Goal: Use online tool/utility: Utilize a website feature to perform a specific function

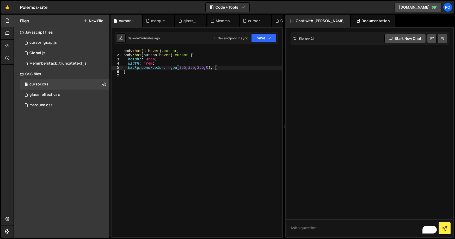
type textarea "}"
click at [129, 73] on div "body :has ( a :hover ) .cursor , body :has ( button :hover ) .cursor { height :…" at bounding box center [202, 147] width 160 height 196
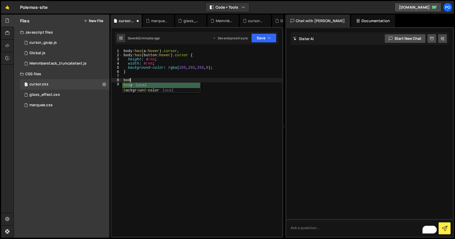
scroll to position [0, 0]
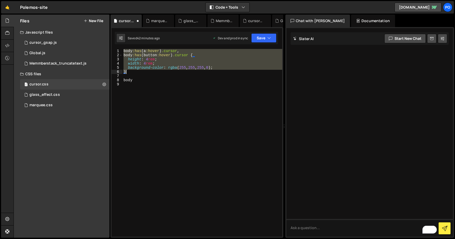
drag, startPoint x: 123, startPoint y: 51, endPoint x: 144, endPoint y: 71, distance: 28.9
click at [144, 71] on div "body :has ( a :hover ) .cursor , body :has ( button :hover ) .cursor { height :…" at bounding box center [202, 147] width 160 height 196
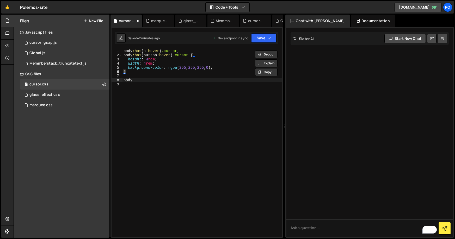
click at [125, 80] on div "body :has ( a :hover ) .cursor , body :has ( button :hover ) .cursor { height :…" at bounding box center [202, 147] width 160 height 196
paste textarea "}"
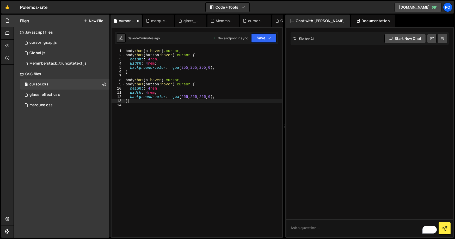
scroll to position [0, 0]
click at [181, 80] on div "body :has ( a :hover ) .cursor , body :has ( button :hover ) .cursor { height :…" at bounding box center [204, 147] width 158 height 196
click at [192, 84] on div "body :has ( a :hover ) .cursor , body :has ( button :hover ) .cursor { height :…" at bounding box center [204, 147] width 158 height 196
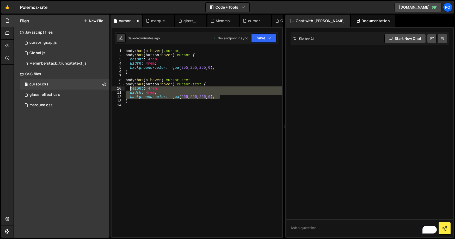
drag, startPoint x: 220, startPoint y: 95, endPoint x: 129, endPoint y: 89, distance: 90.9
click at [129, 89] on div "body :has ( a :hover ) .cursor , body :has ( button :hover ) .cursor { height :…" at bounding box center [204, 147] width 158 height 196
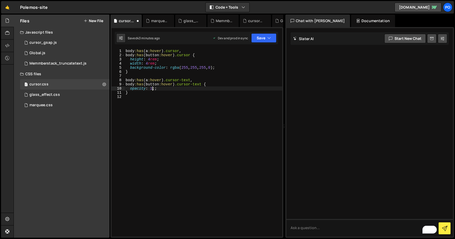
scroll to position [0, 2]
type textarea "opacity: 1;"
click at [166, 107] on div "body :has ( a :hover ) .cursor , body :has ( button :hover ) .cursor { height :…" at bounding box center [204, 147] width 158 height 196
click at [206, 86] on div "body :has ( a :hover ) .cursor , body :has ( button :hover ) .cursor { height :…" at bounding box center [204, 147] width 158 height 196
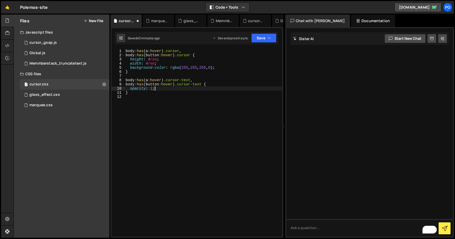
click at [206, 86] on div "body :has ( a :hover ) .cursor , body :has ( button :hover ) .cursor { height :…" at bounding box center [204, 147] width 158 height 196
click at [147, 81] on div "body :has ( a :hover ) .cursor , body :has ( button :hover ) .cursor { height :…" at bounding box center [204, 147] width 158 height 196
type textarea "body:has([data-cursor]:hover) .cursor-text,"
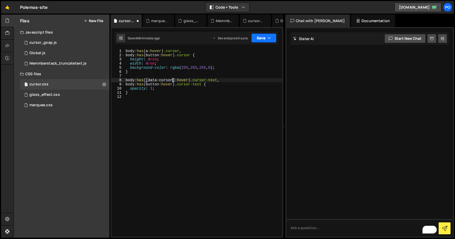
click at [259, 40] on button "Save" at bounding box center [263, 37] width 25 height 9
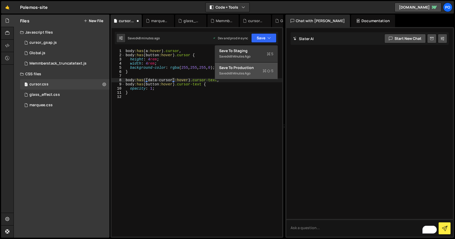
click at [251, 69] on div "Save to Production S" at bounding box center [246, 67] width 54 height 5
